Goal: Register for event/course

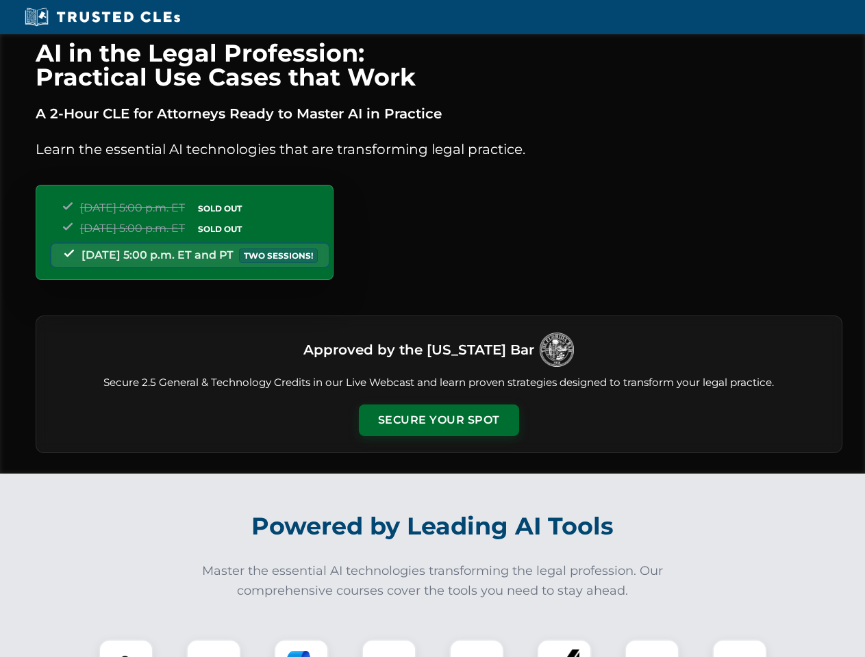
click at [438, 420] on button "Secure Your Spot" at bounding box center [439, 421] width 160 height 32
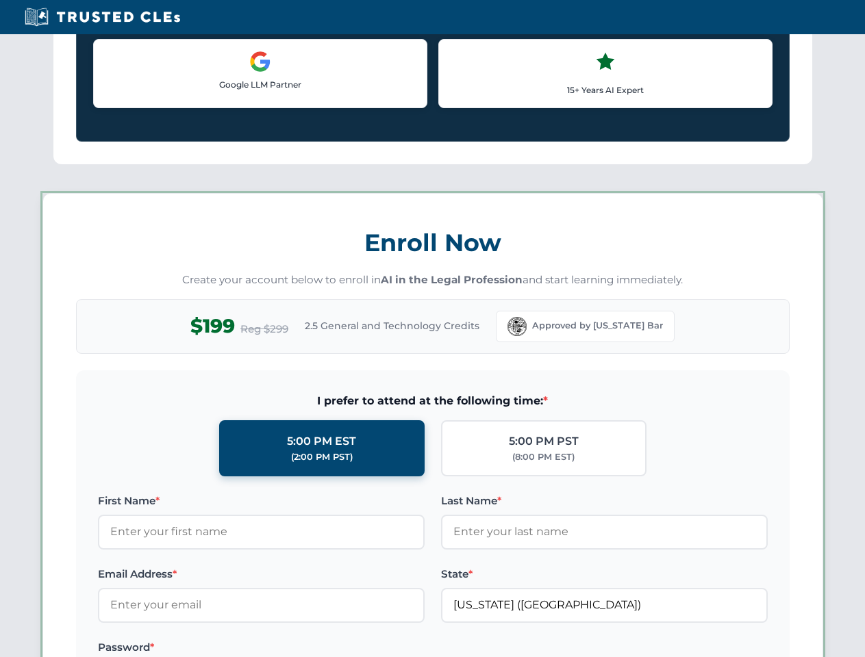
click at [301, 648] on label "Password *" at bounding box center [261, 648] width 327 height 16
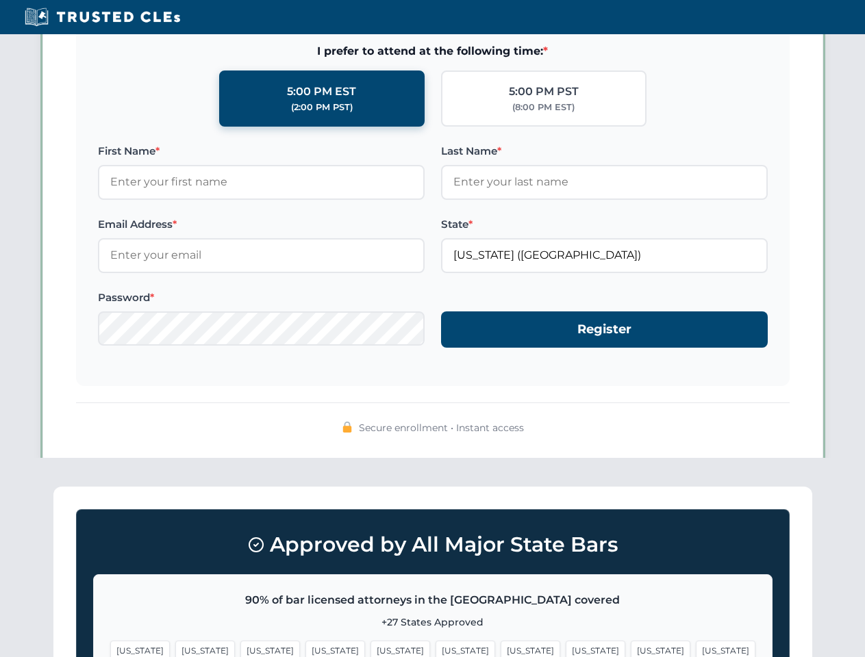
click at [631, 648] on span "[US_STATE]" at bounding box center [661, 651] width 60 height 20
